Goal: Book appointment/travel/reservation

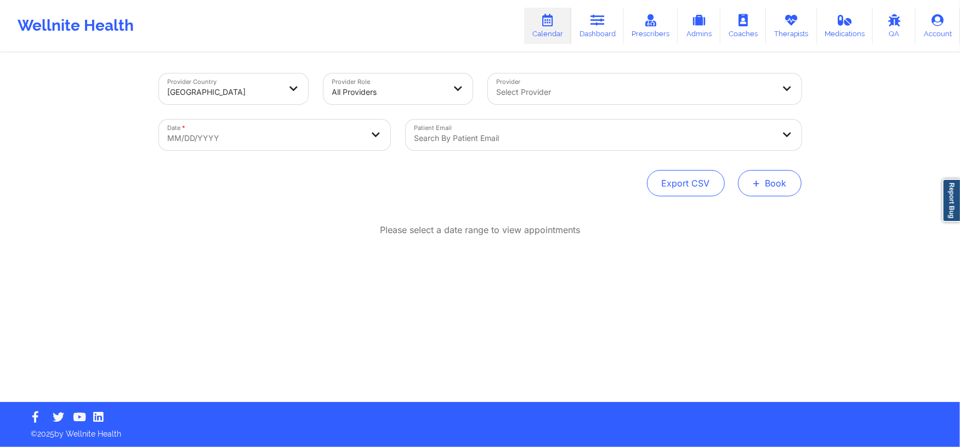
click at [754, 182] on span "+" at bounding box center [757, 183] width 8 height 6
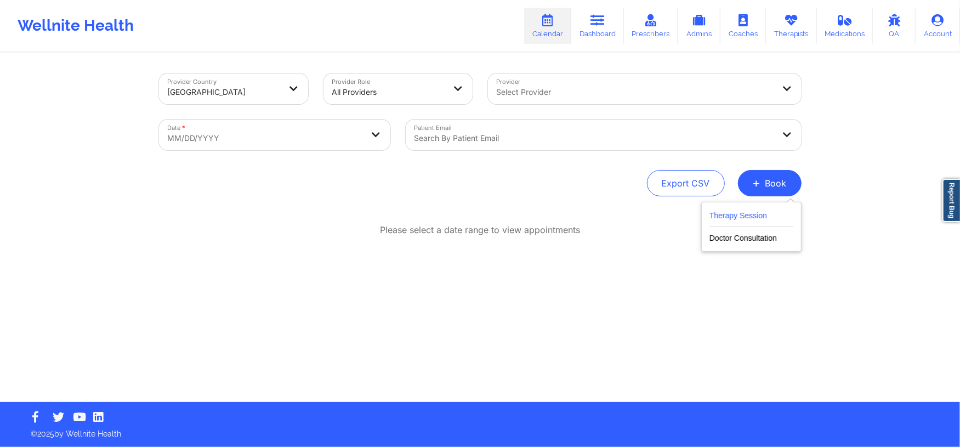
click at [743, 221] on button "Therapy Session" at bounding box center [752, 218] width 84 height 18
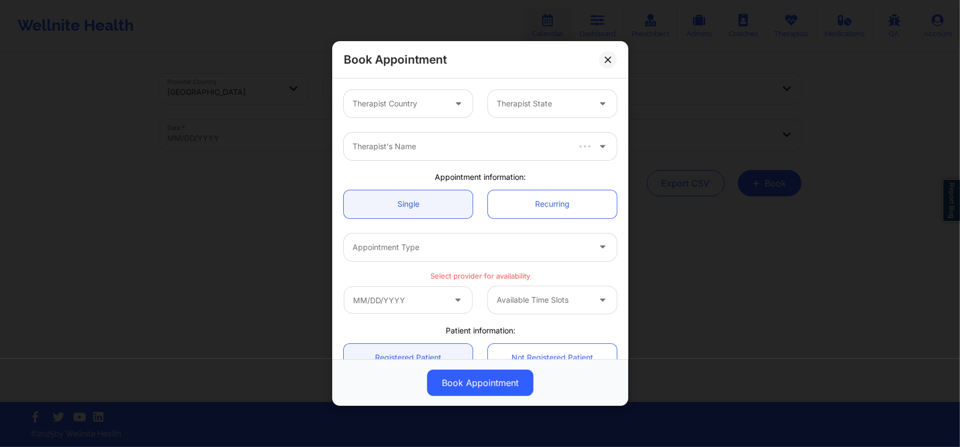
click at [525, 107] on div at bounding box center [543, 103] width 93 height 13
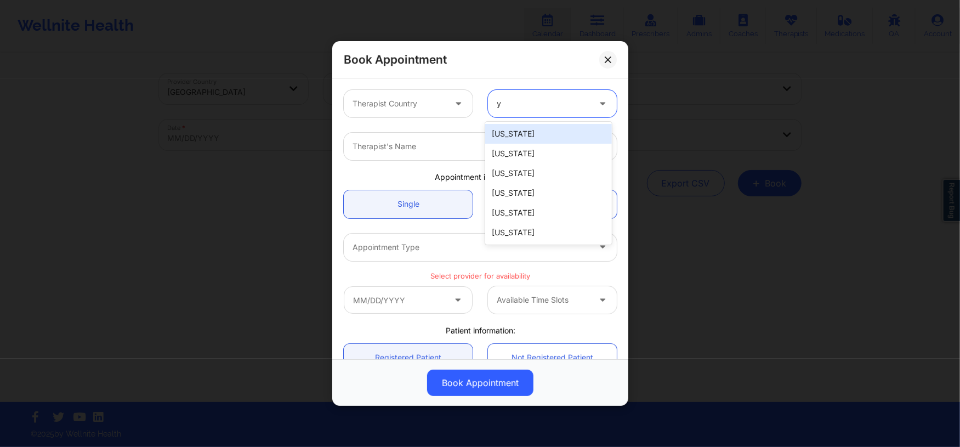
type input "yo"
click at [519, 135] on div "[US_STATE]" at bounding box center [548, 134] width 126 height 20
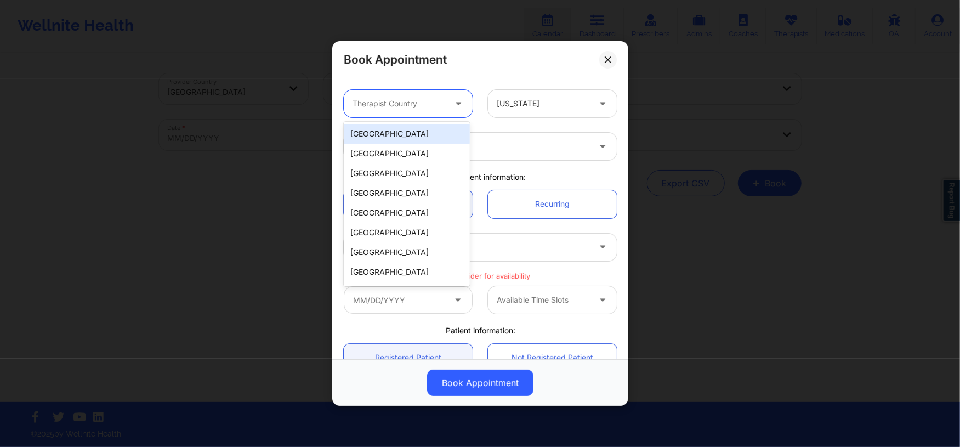
click at [434, 107] on div at bounding box center [399, 103] width 93 height 13
click at [421, 134] on div "[GEOGRAPHIC_DATA]" at bounding box center [407, 134] width 126 height 20
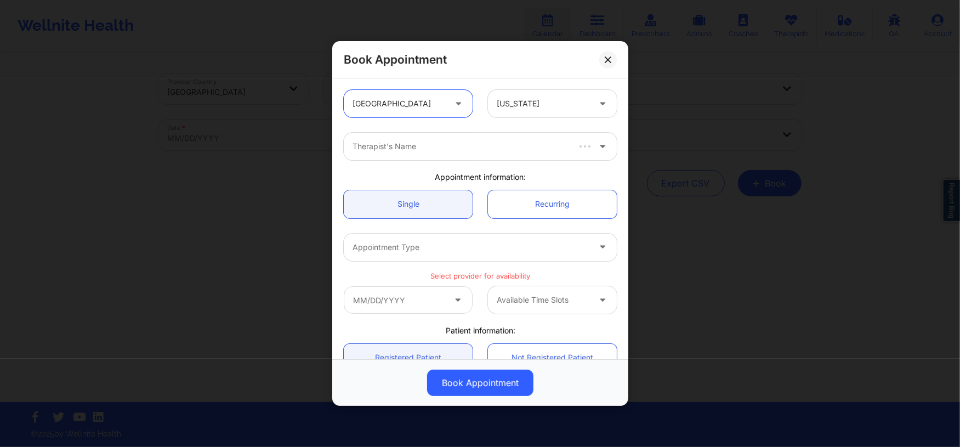
click at [425, 144] on div at bounding box center [460, 146] width 215 height 13
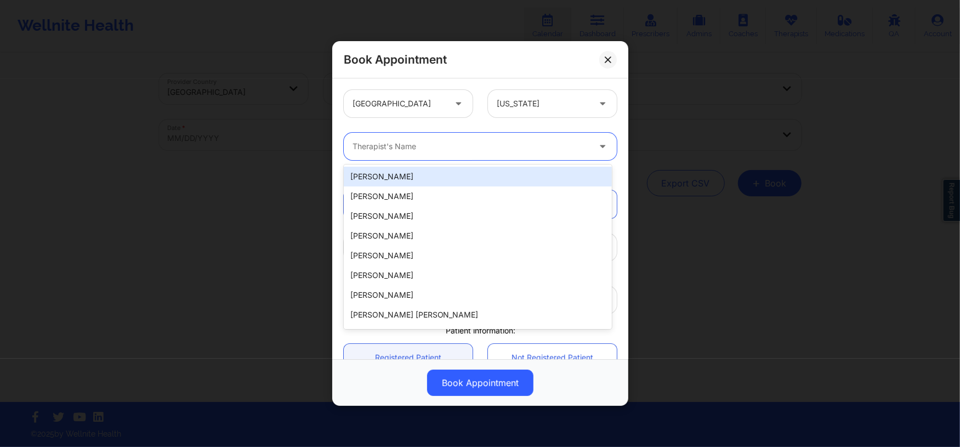
paste input "[PERSON_NAME] -"
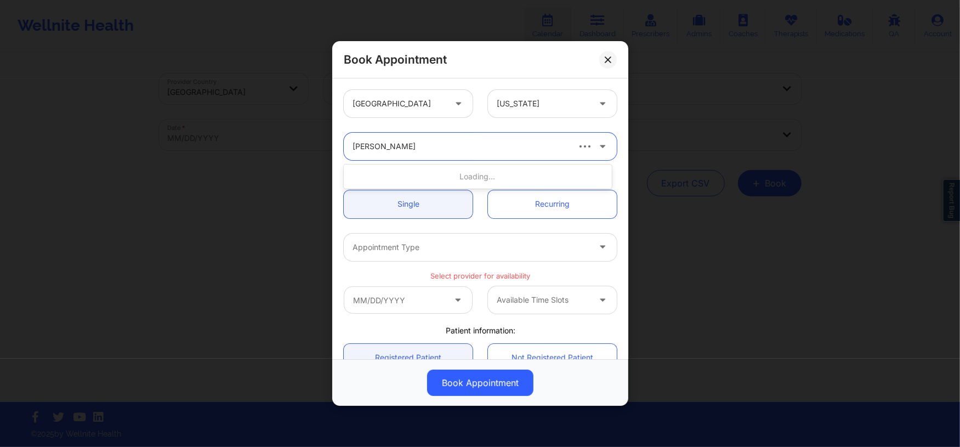
type input "[PERSON_NAME]"
